Goal: Check status: Check status

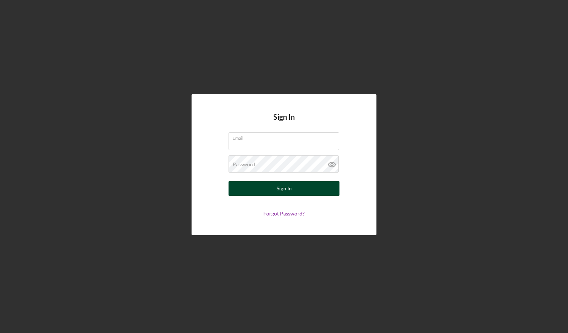
type input "[PERSON_NAME][EMAIL_ADDRESS][DOMAIN_NAME]"
click at [285, 188] on div "Sign In" at bounding box center [284, 188] width 15 height 15
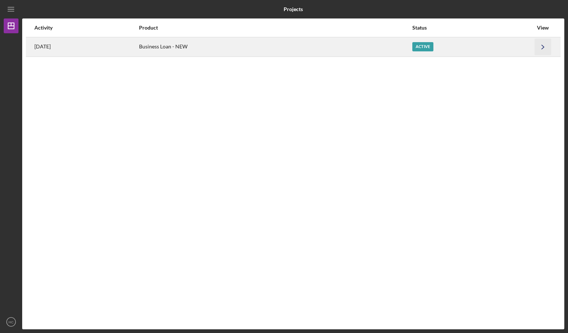
click at [545, 45] on icon "Icon/Navigate" at bounding box center [543, 46] width 17 height 17
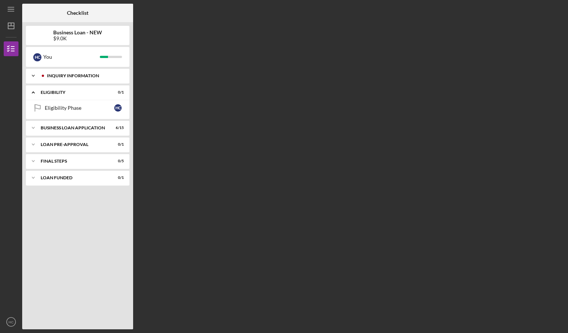
click at [79, 77] on div "INQUIRY INFORMATION" at bounding box center [83, 76] width 73 height 4
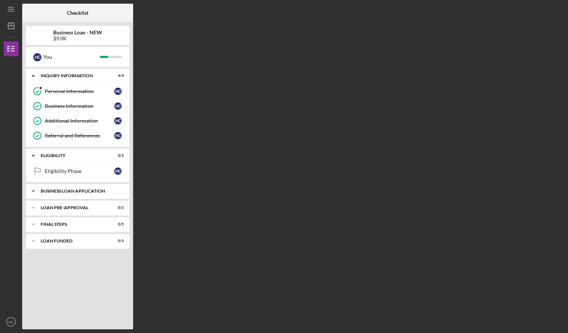
click at [34, 188] on icon "Icon/Expander" at bounding box center [33, 191] width 15 height 15
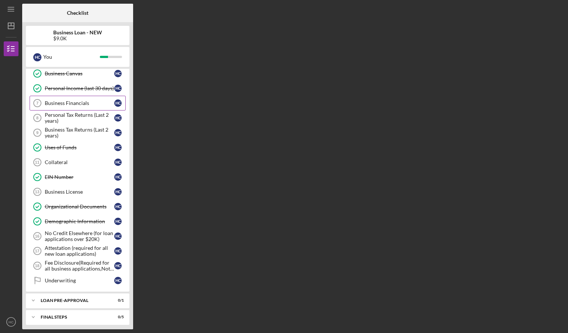
scroll to position [147, 0]
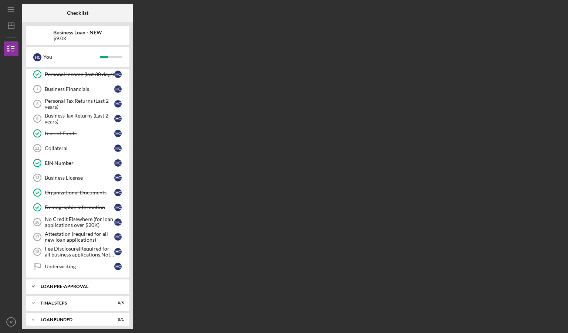
click at [78, 284] on div "LOAN PRE-APPROVAL" at bounding box center [80, 286] width 79 height 4
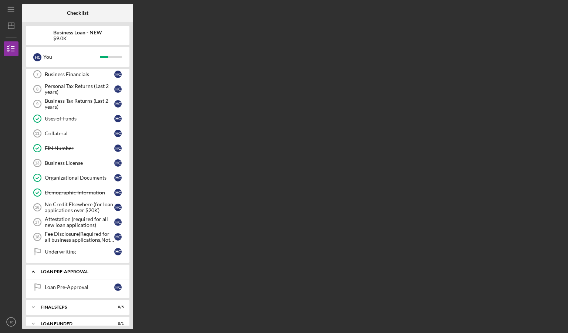
scroll to position [166, 0]
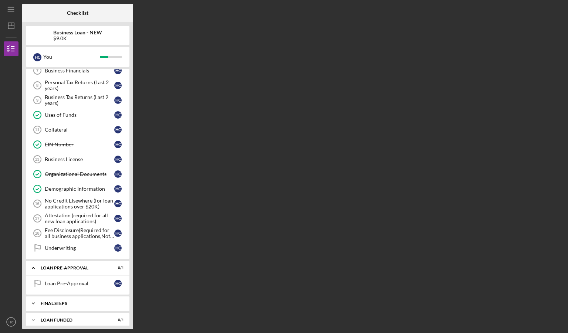
click at [33, 297] on icon "Icon/Expander" at bounding box center [33, 303] width 15 height 15
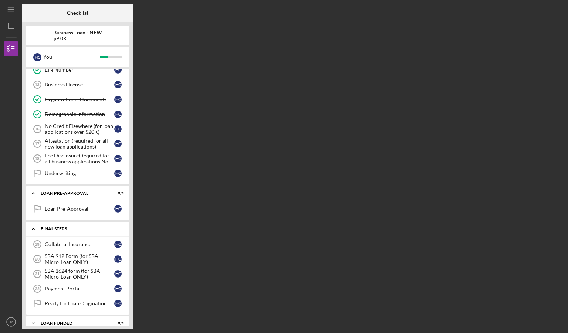
scroll to position [243, 0]
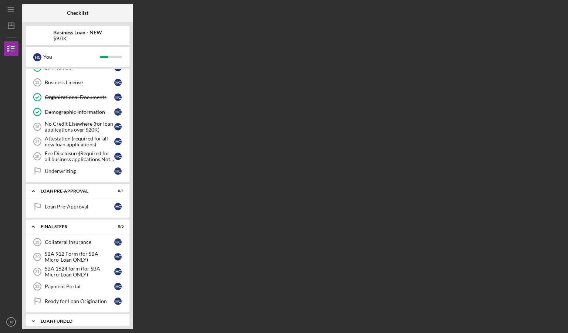
click at [35, 314] on icon "Icon/Expander" at bounding box center [33, 321] width 15 height 15
click at [34, 314] on icon "Icon/Expander" at bounding box center [33, 321] width 15 height 15
